Goal: Information Seeking & Learning: Check status

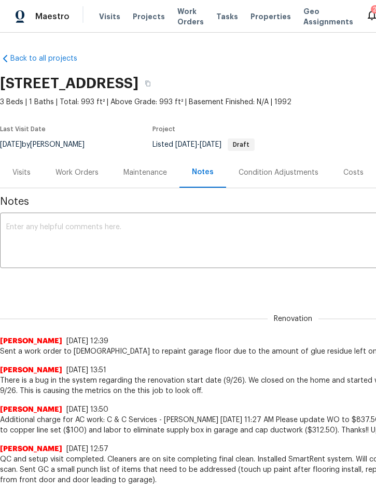
scroll to position [0, 70]
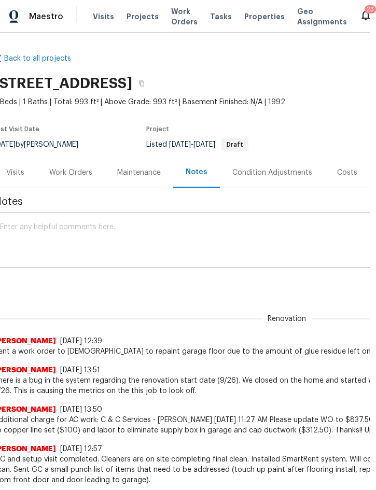
click at [147, 19] on span "Projects" at bounding box center [143, 16] width 32 height 10
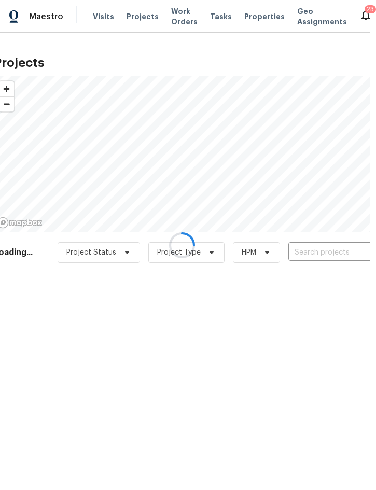
click at [327, 245] on div at bounding box center [182, 245] width 376 height 490
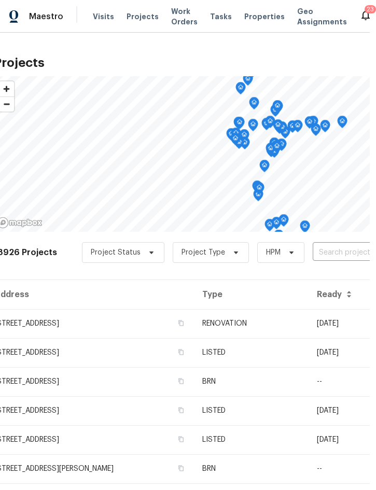
click at [342, 250] on input "text" at bounding box center [372, 253] width 119 height 16
type input "136 king"
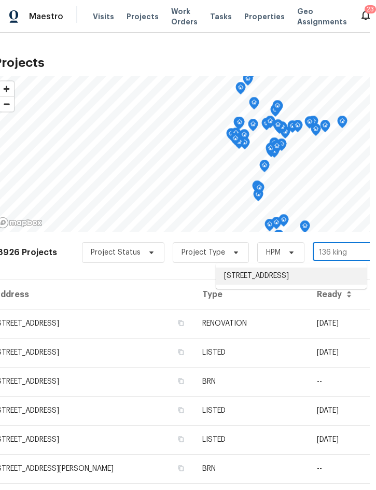
click at [274, 276] on li "[STREET_ADDRESS]" at bounding box center [291, 276] width 151 height 17
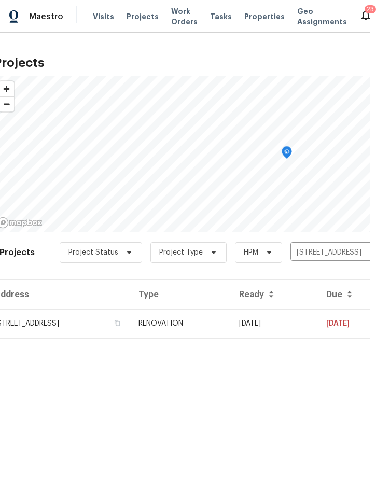
click at [231, 321] on td "RENOVATION" at bounding box center [180, 323] width 101 height 29
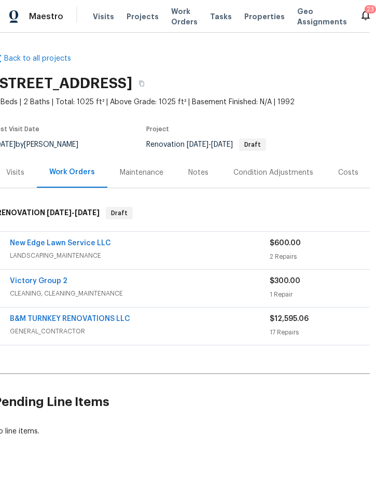
click at [346, 170] on div "Costs" at bounding box center [348, 173] width 20 height 10
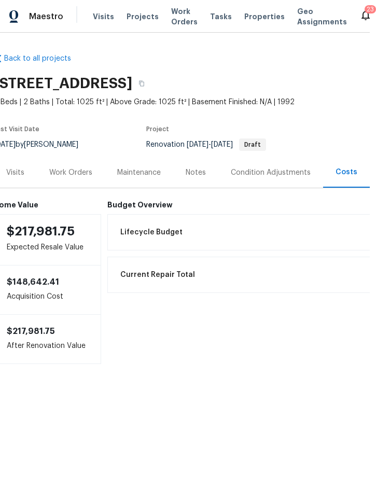
click at [279, 174] on div "Condition Adjustments" at bounding box center [271, 173] width 80 height 10
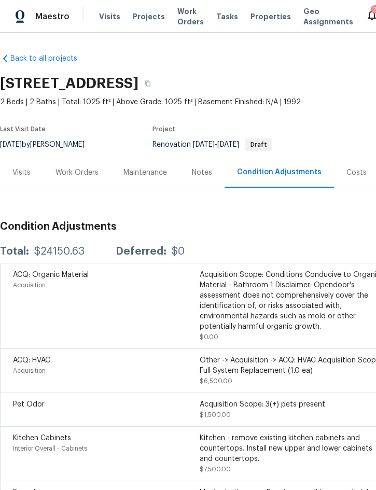
click at [74, 168] on div "Work Orders" at bounding box center [77, 173] width 43 height 10
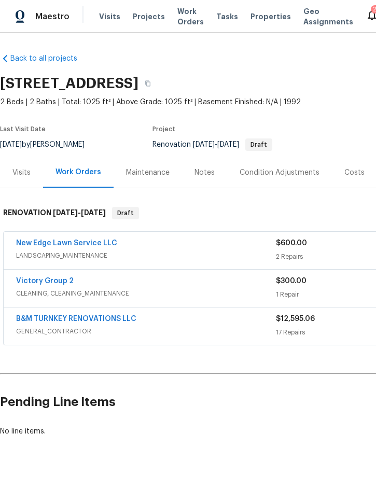
click at [54, 315] on link "B&M TURNKEY RENOVATIONS LLC" at bounding box center [76, 318] width 120 height 7
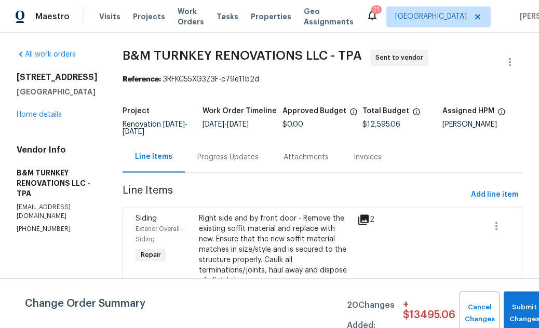
click at [376, 81] on div "Reference: 3RFKC55XG3Z3F-c79e11b2d" at bounding box center [321, 79] width 399 height 10
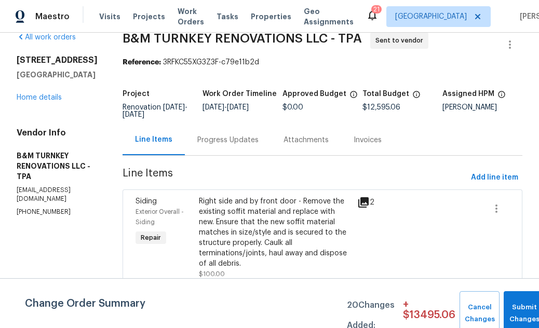
scroll to position [17, 4]
click at [376, 56] on span "B&M TURNKEY RENOVATIONS LLC - TPA Sent to vendor" at bounding box center [309, 44] width 375 height 25
click at [375, 93] on h5 "Total Budget" at bounding box center [385, 93] width 47 height 7
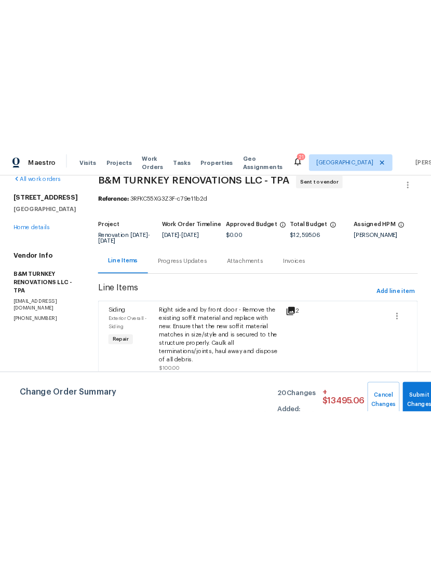
scroll to position [17, 0]
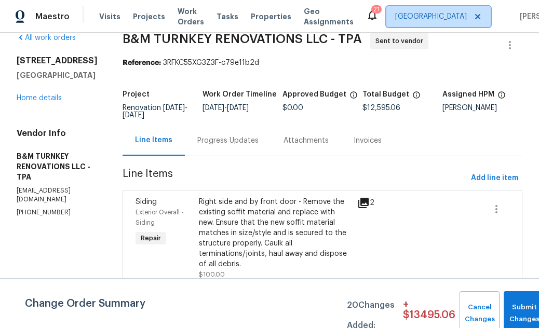
click at [376, 26] on span "[GEOGRAPHIC_DATA]" at bounding box center [438, 16] width 104 height 21
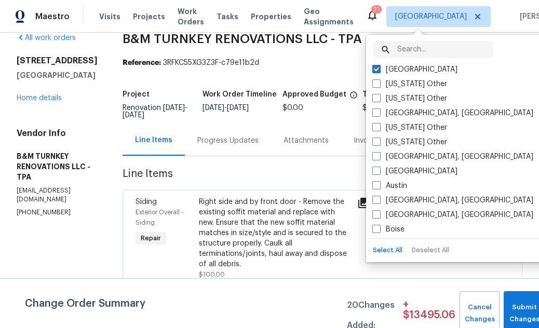
click at [376, 92] on div "[US_STATE] Other" at bounding box center [473, 98] width 209 height 15
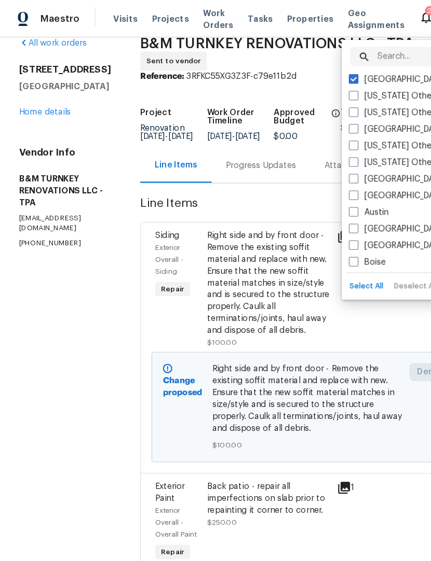
click at [98, 53] on div "All work orders [STREET_ADDRESS] Home details Vendor Info B&M TURNKEY RENOVATIO…" at bounding box center [57, 125] width 81 height 184
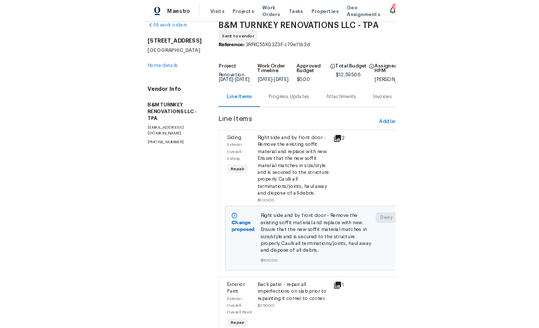
scroll to position [20, 7]
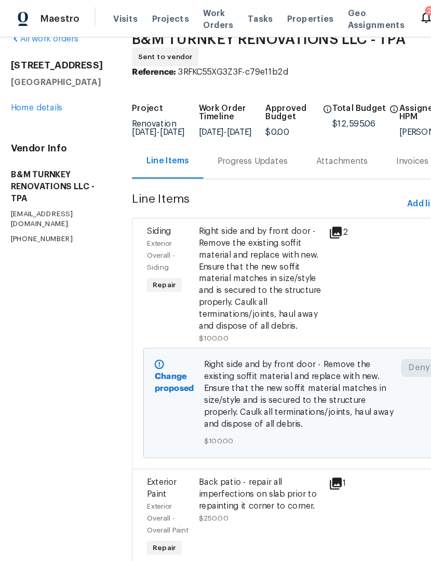
click at [364, 216] on div at bounding box center [363, 249] width 23 height 110
